Goal: Navigation & Orientation: Find specific page/section

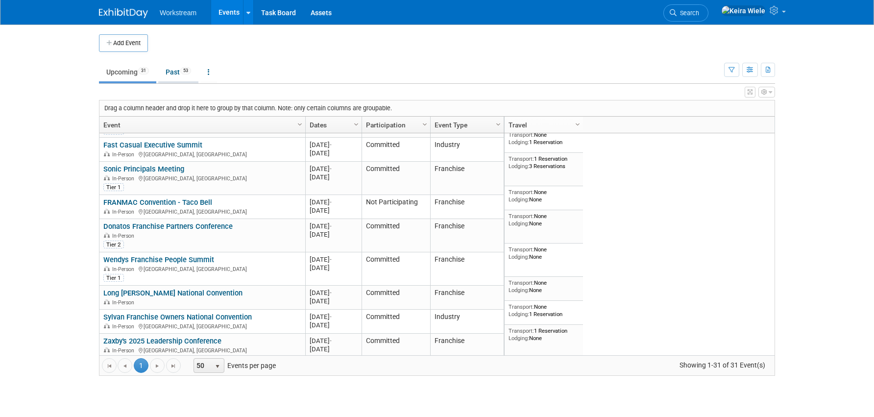
click at [176, 71] on link "Past 53" at bounding box center [178, 72] width 40 height 19
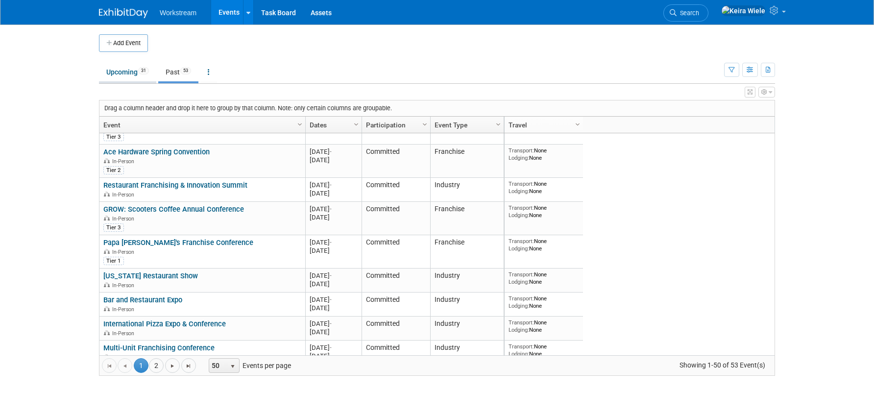
click at [115, 63] on link "Upcoming 31" at bounding box center [127, 72] width 57 height 19
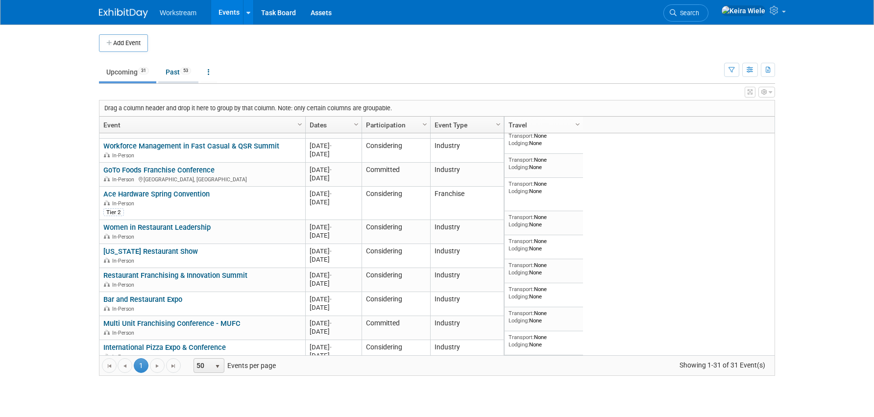
click at [181, 74] on link "Past 53" at bounding box center [178, 72] width 40 height 19
